Goal: Task Accomplishment & Management: Use online tool/utility

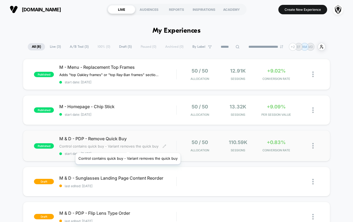
click at [128, 146] on span "Control contains quick buy - Variant removes the quick buy" at bounding box center [108, 146] width 99 height 4
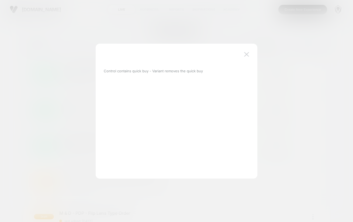
click at [247, 54] on img at bounding box center [246, 54] width 5 height 5
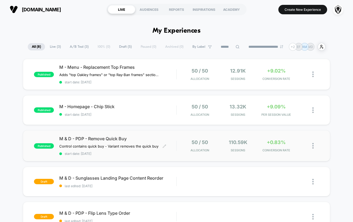
click at [133, 137] on span "M & D - PDP - Remove Quick Buy" at bounding box center [117, 138] width 117 height 5
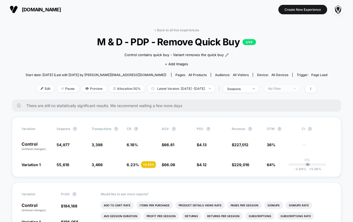
click at [285, 89] on div "No Filter" at bounding box center [279, 89] width 22 height 4
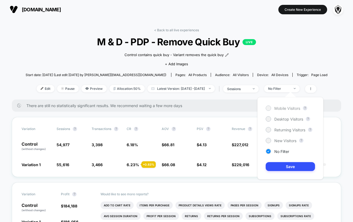
click at [272, 108] on div "Mobile Visitors" at bounding box center [283, 107] width 35 height 5
click at [288, 166] on button "Save" at bounding box center [290, 166] width 49 height 9
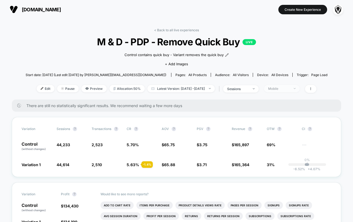
click at [290, 90] on div "Mobile" at bounding box center [279, 89] width 22 height 4
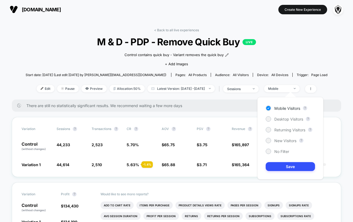
click at [286, 116] on div "Mobile Visitors ? Desktop Visitors ? Returning Visitors ? New Visitors ? No Fil…" at bounding box center [291, 138] width 66 height 82
click at [285, 141] on span "New Visitors" at bounding box center [286, 140] width 22 height 5
click at [290, 171] on div "Mobile Visitors ? Desktop Visitors ? Returning Visitors ? New Visitors ? No Fil…" at bounding box center [291, 138] width 66 height 82
click at [286, 165] on button "Save" at bounding box center [290, 166] width 49 height 9
